Goal: Entertainment & Leisure: Consume media (video, audio)

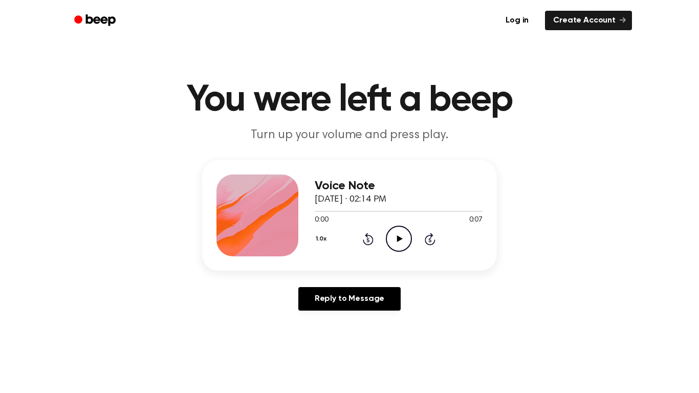
click at [395, 229] on icon "Play Audio" at bounding box center [399, 239] width 26 height 26
click at [392, 233] on icon "Play Audio" at bounding box center [399, 239] width 26 height 26
click at [405, 233] on icon "Play Audio" at bounding box center [399, 239] width 26 height 26
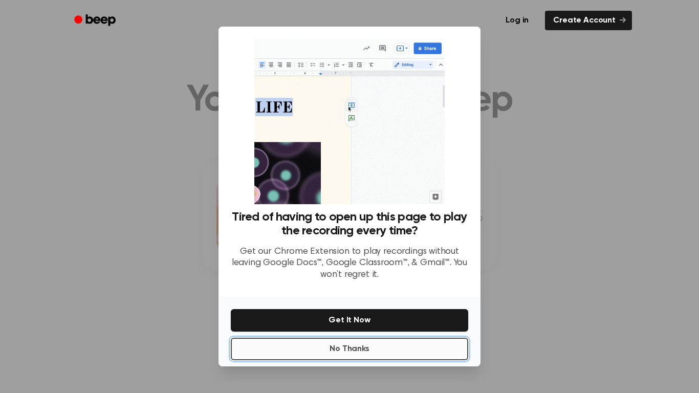
click at [365, 349] on button "No Thanks" at bounding box center [349, 349] width 237 height 23
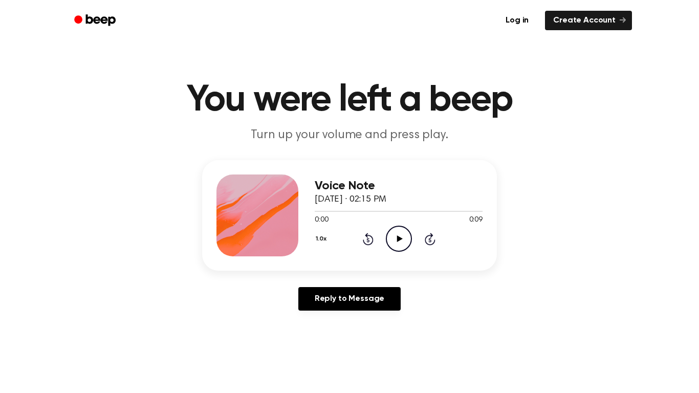
click at [400, 244] on icon "Play Audio" at bounding box center [399, 239] width 26 height 26
click at [388, 229] on icon "Play Audio" at bounding box center [399, 239] width 26 height 26
click at [400, 244] on icon "Play Audio" at bounding box center [399, 239] width 26 height 26
click at [392, 242] on icon "Play Audio" at bounding box center [399, 239] width 26 height 26
click at [396, 246] on icon "Play Audio" at bounding box center [399, 239] width 26 height 26
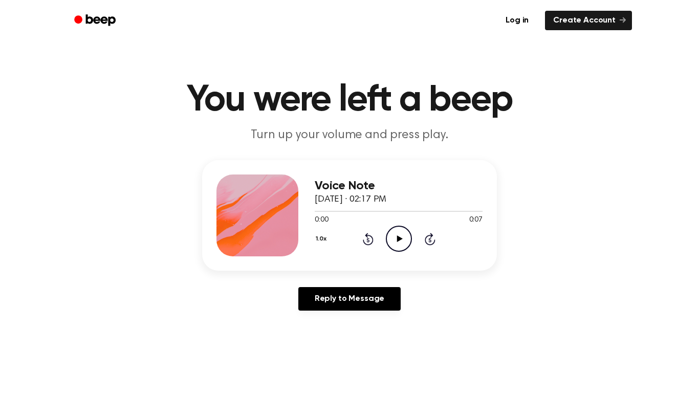
click at [394, 231] on icon "Play Audio" at bounding box center [399, 239] width 26 height 26
click at [386, 234] on circle at bounding box center [398, 238] width 25 height 25
click at [400, 242] on icon "Play Audio" at bounding box center [399, 239] width 26 height 26
click at [409, 245] on icon "Play Audio" at bounding box center [399, 239] width 26 height 26
click at [408, 248] on circle at bounding box center [398, 238] width 25 height 25
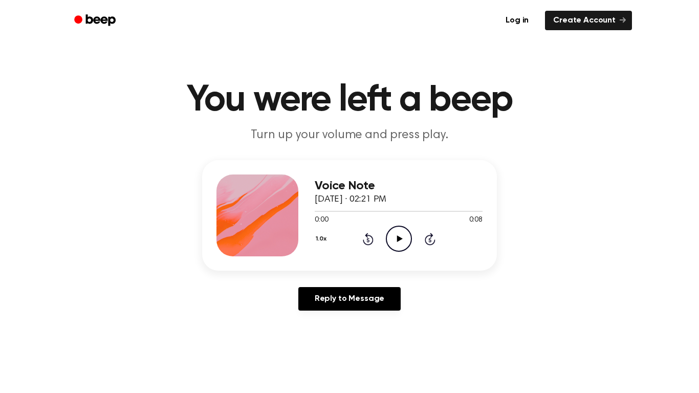
click at [398, 229] on icon "Play Audio" at bounding box center [399, 239] width 26 height 26
click at [395, 230] on icon "Play Audio" at bounding box center [399, 239] width 26 height 26
click at [393, 234] on icon "Play Audio" at bounding box center [399, 239] width 26 height 26
click at [402, 230] on icon "Play Audio" at bounding box center [399, 239] width 26 height 26
click at [389, 239] on icon "Play Audio" at bounding box center [399, 239] width 26 height 26
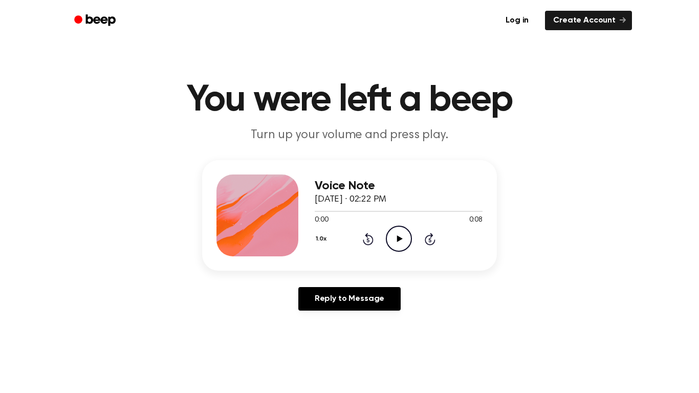
click at [392, 242] on icon "Play Audio" at bounding box center [399, 239] width 26 height 26
click at [404, 239] on icon "Play Audio" at bounding box center [399, 239] width 26 height 26
click at [405, 241] on icon "Play Audio" at bounding box center [399, 239] width 26 height 26
click at [389, 237] on icon "Play Audio" at bounding box center [399, 239] width 26 height 26
click at [414, 250] on div "1.0x Rewind 5 seconds Play Audio Skip 5 seconds" at bounding box center [399, 239] width 168 height 26
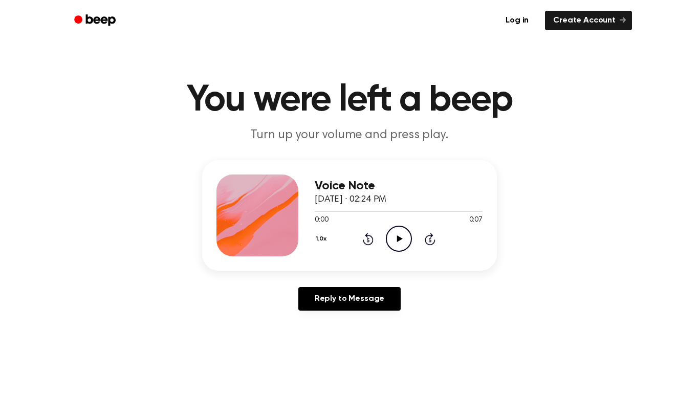
click at [405, 245] on icon "Play Audio" at bounding box center [399, 239] width 26 height 26
click at [401, 233] on icon "Play Audio" at bounding box center [399, 239] width 26 height 26
click at [408, 239] on icon "Play Audio" at bounding box center [399, 239] width 26 height 26
